Goal: Navigation & Orientation: Find specific page/section

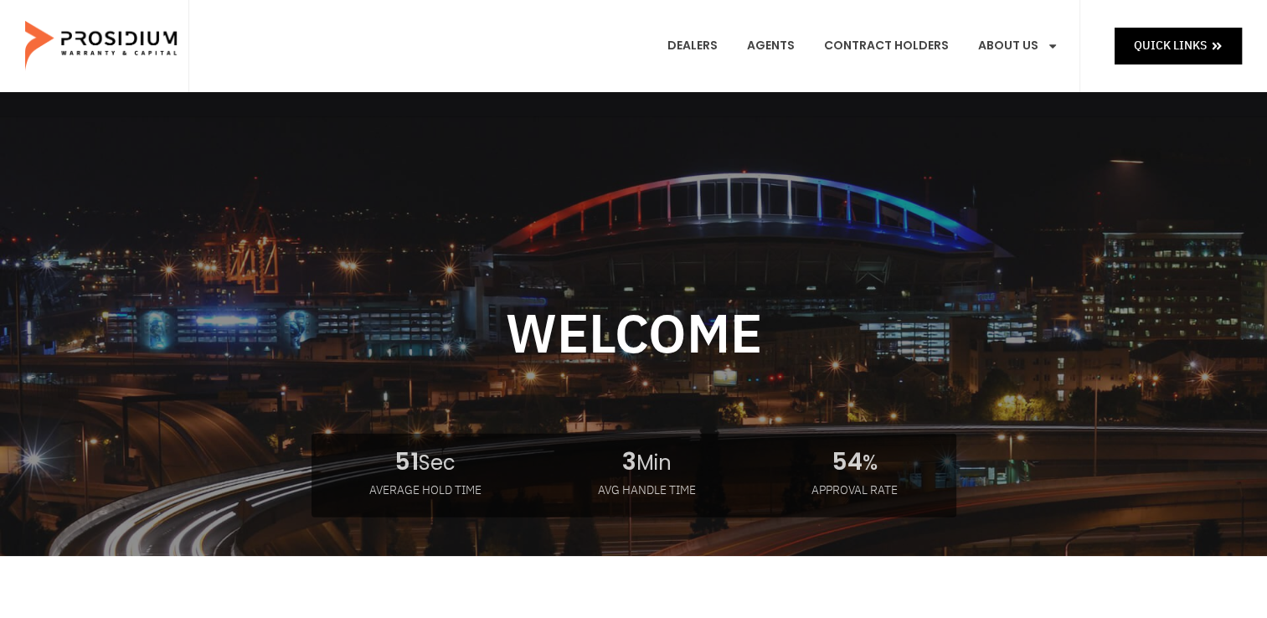
click at [695, 35] on e-page-transition at bounding box center [633, 309] width 1267 height 618
click at [697, 48] on link "Dealers" at bounding box center [692, 46] width 75 height 62
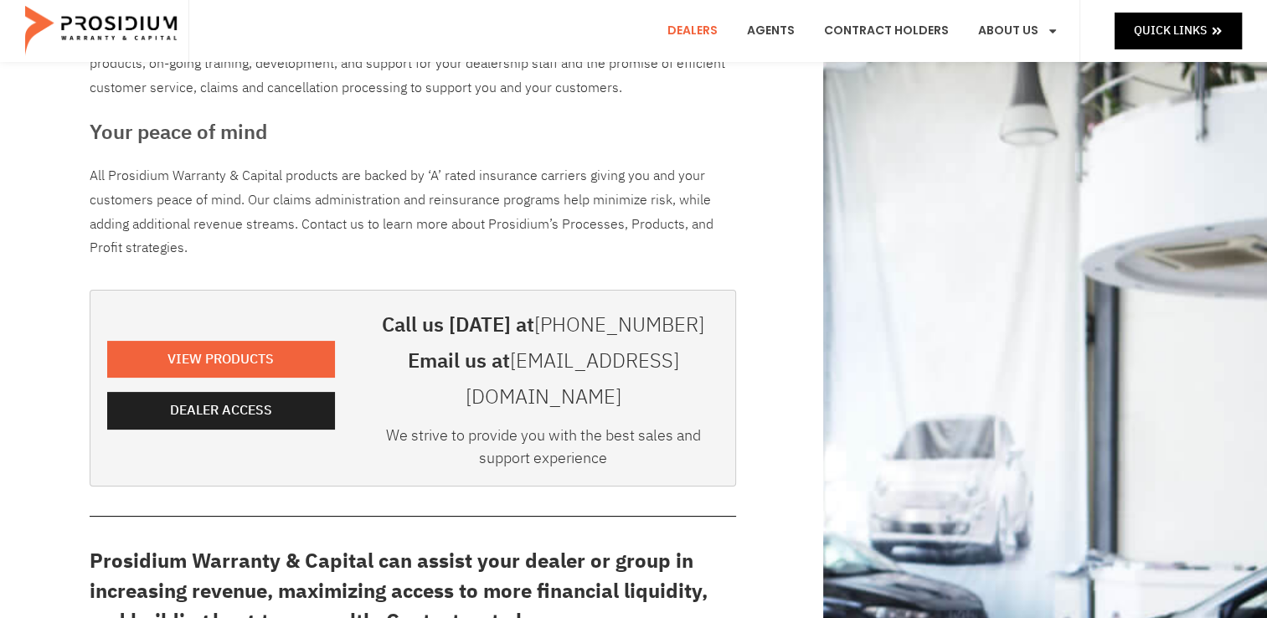
scroll to position [237, 0]
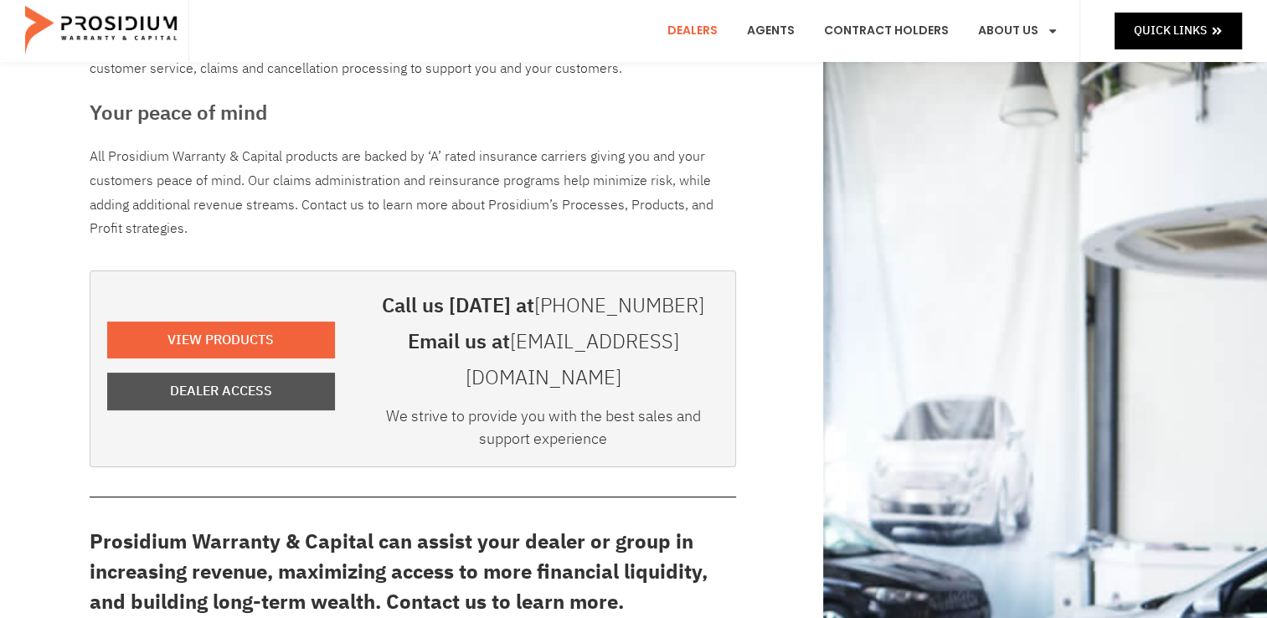
click at [202, 379] on span "Dealer Access" at bounding box center [221, 391] width 102 height 24
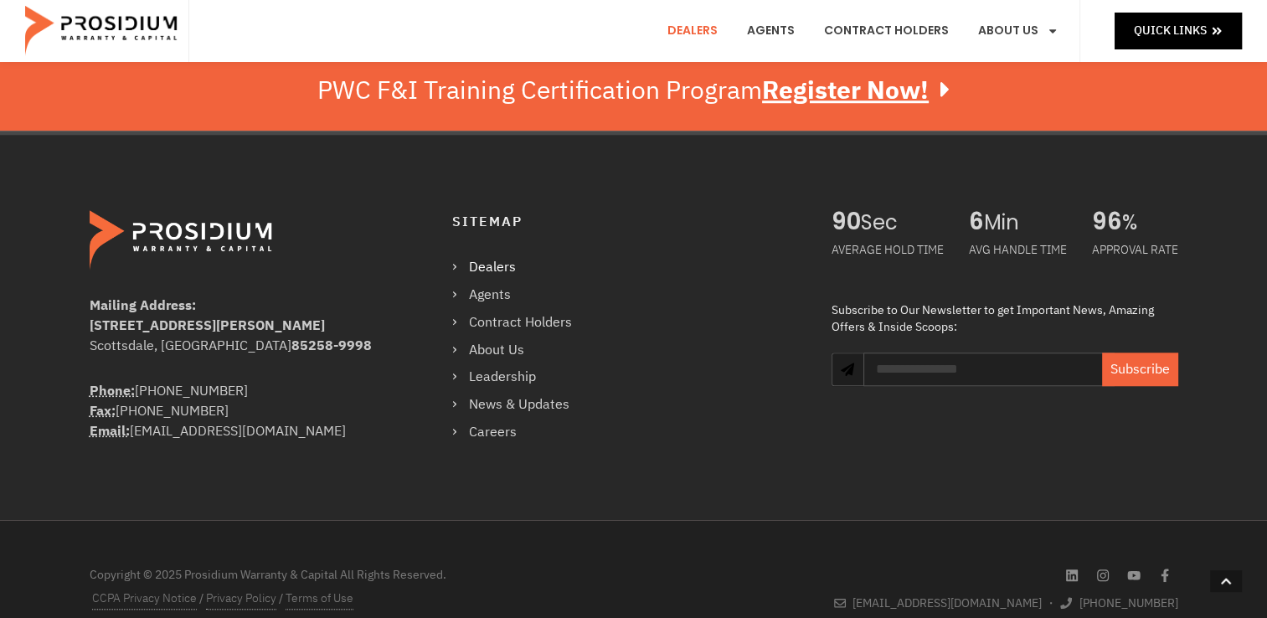
scroll to position [0, 0]
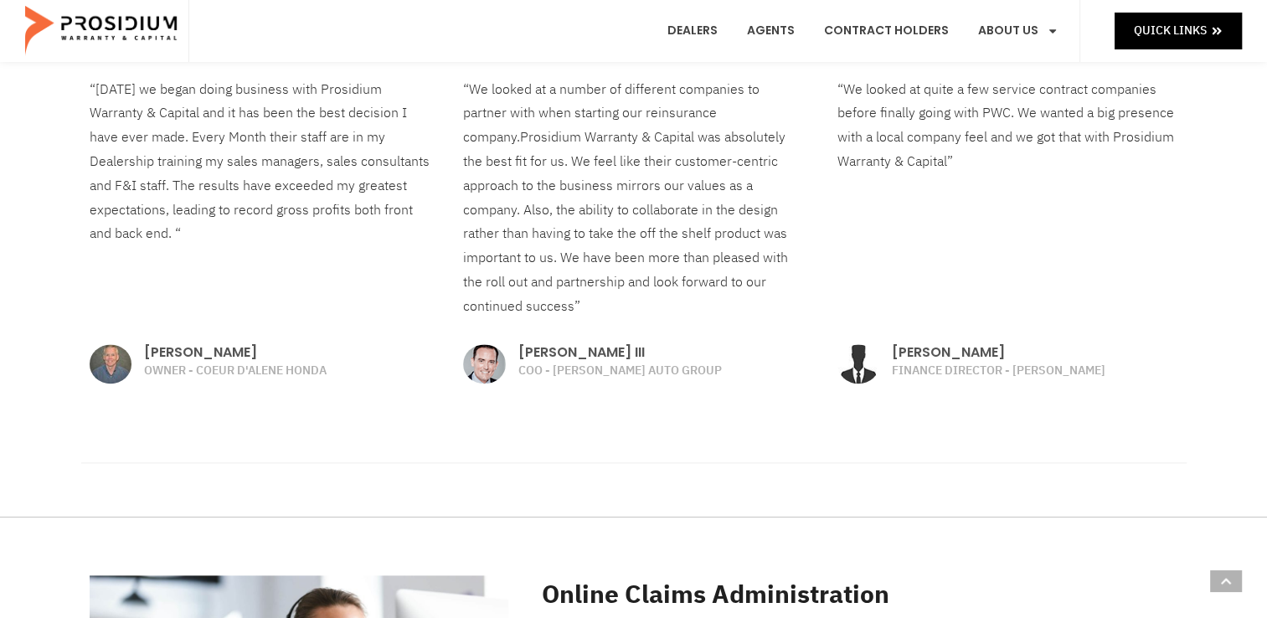
scroll to position [2941, 0]
